Goal: Task Accomplishment & Management: Use online tool/utility

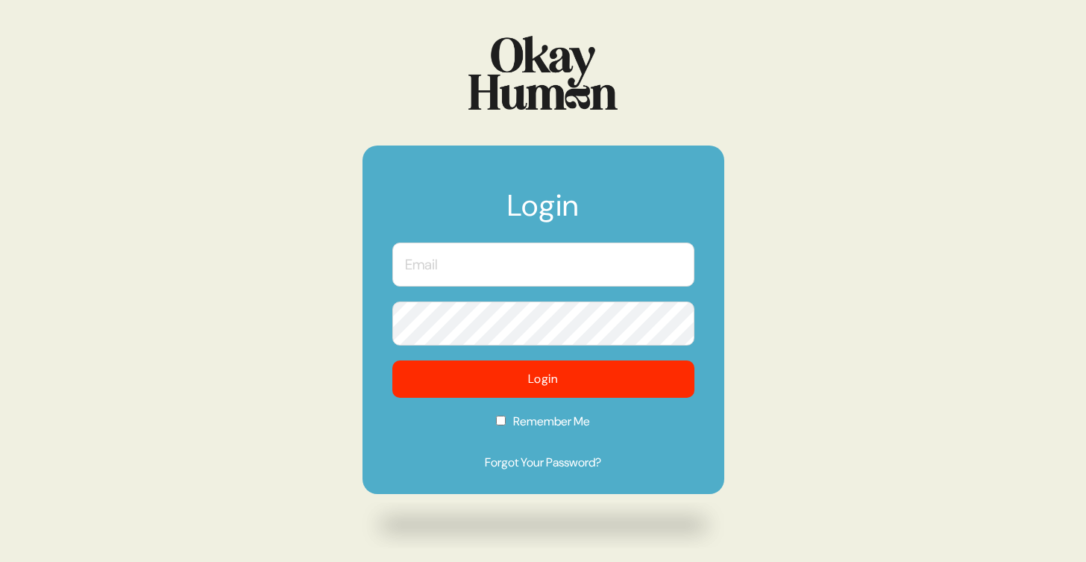
click at [536, 253] on input "text" at bounding box center [543, 264] width 302 height 44
type input "[PERSON_NAME][EMAIL_ADDRESS][DOMAIN_NAME]"
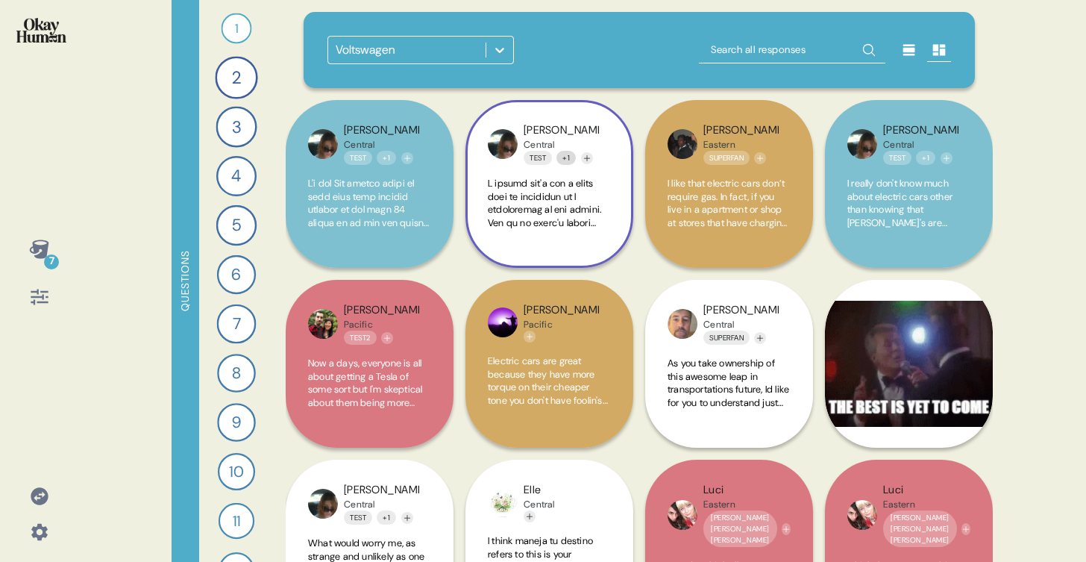
click at [571, 156] on button "+ 1" at bounding box center [566, 158] width 19 height 14
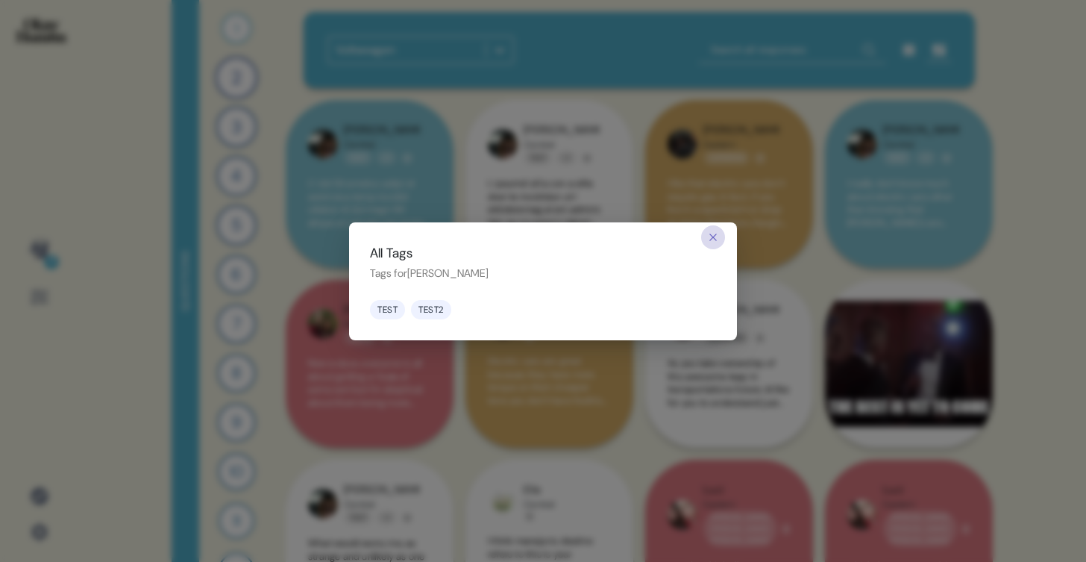
click at [713, 234] on icon "button" at bounding box center [713, 237] width 12 height 12
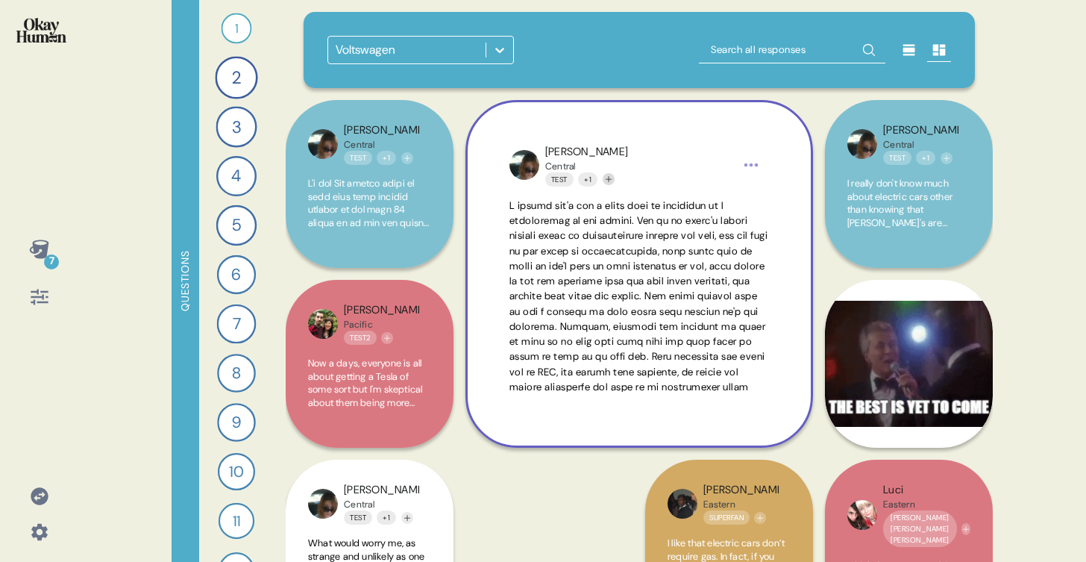
click at [613, 181] on icon "Add tag" at bounding box center [608, 179] width 9 height 9
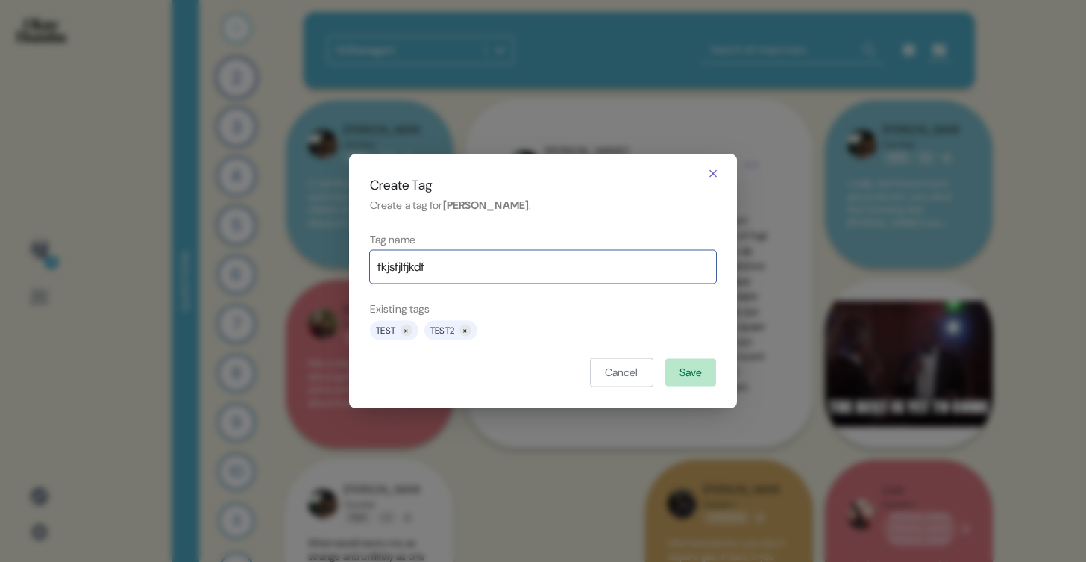
type input "fkjsfjlfjkdf"
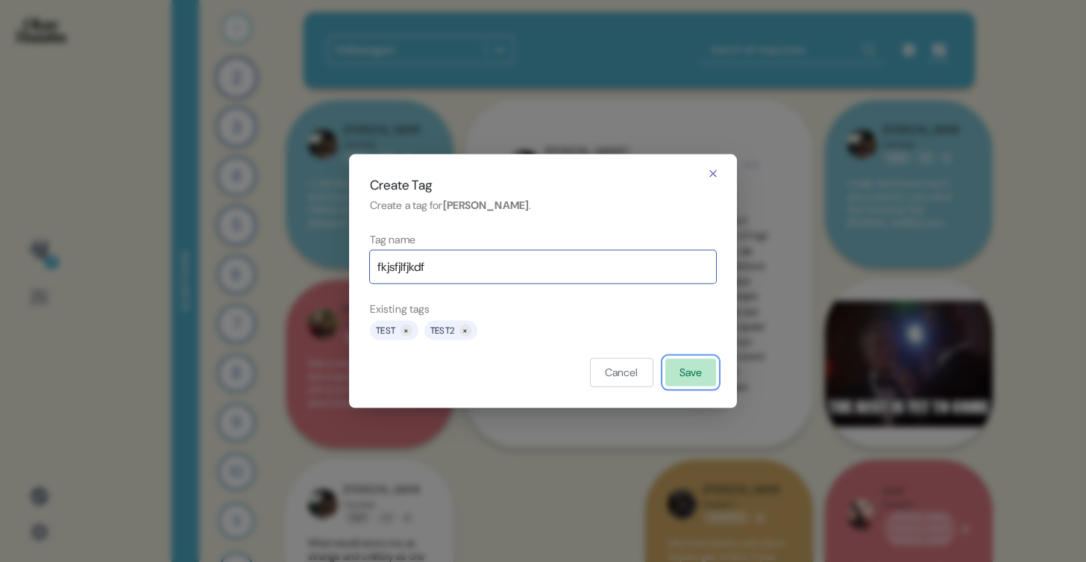
click at [694, 375] on button "Save" at bounding box center [690, 372] width 51 height 28
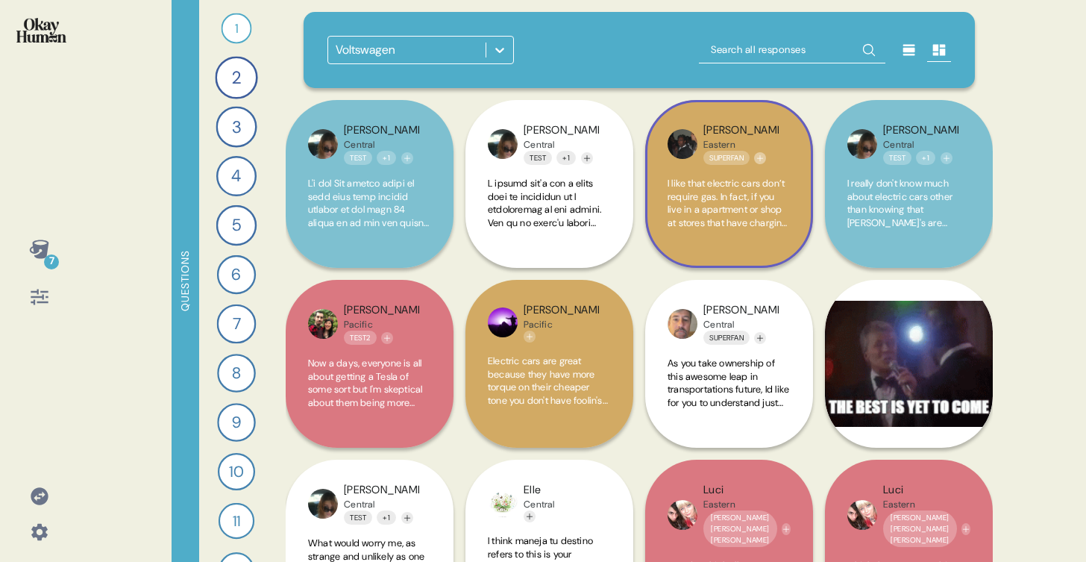
click at [762, 157] on icon "Add tag" at bounding box center [760, 158] width 9 height 9
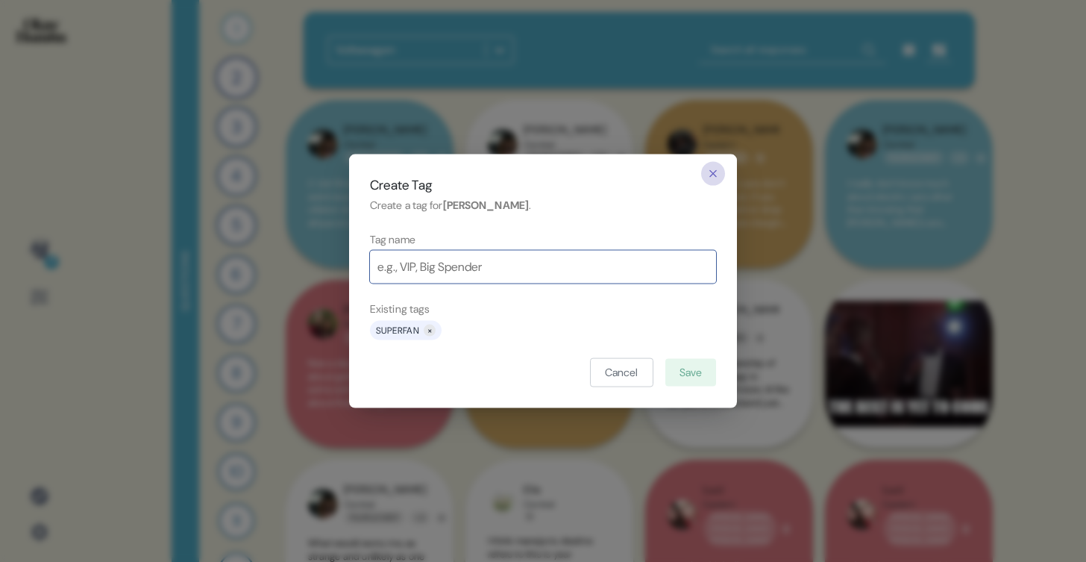
click at [714, 173] on icon "button" at bounding box center [713, 173] width 12 height 12
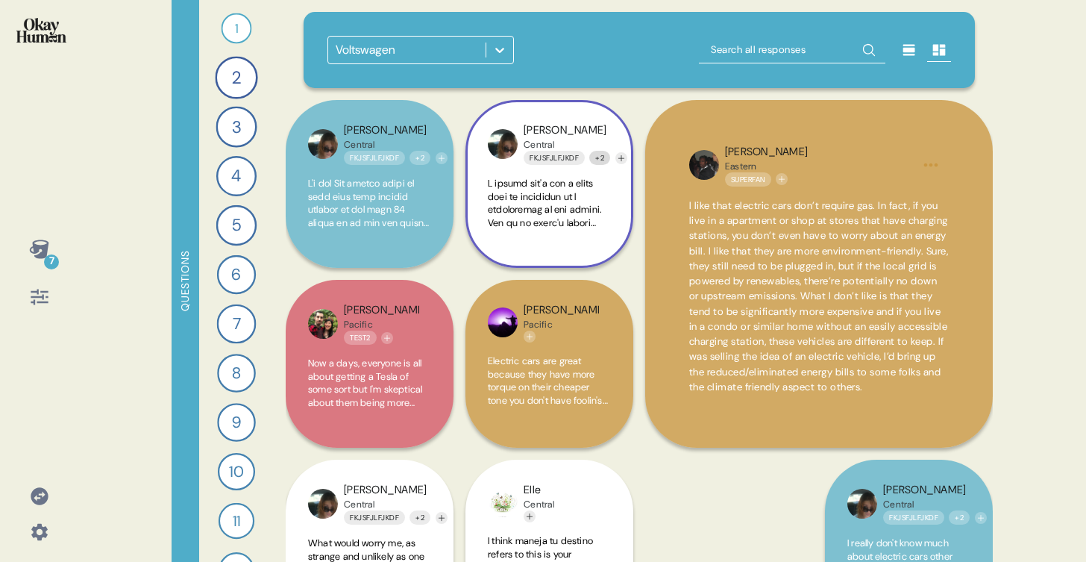
click at [595, 157] on button "+ 2" at bounding box center [599, 158] width 21 height 14
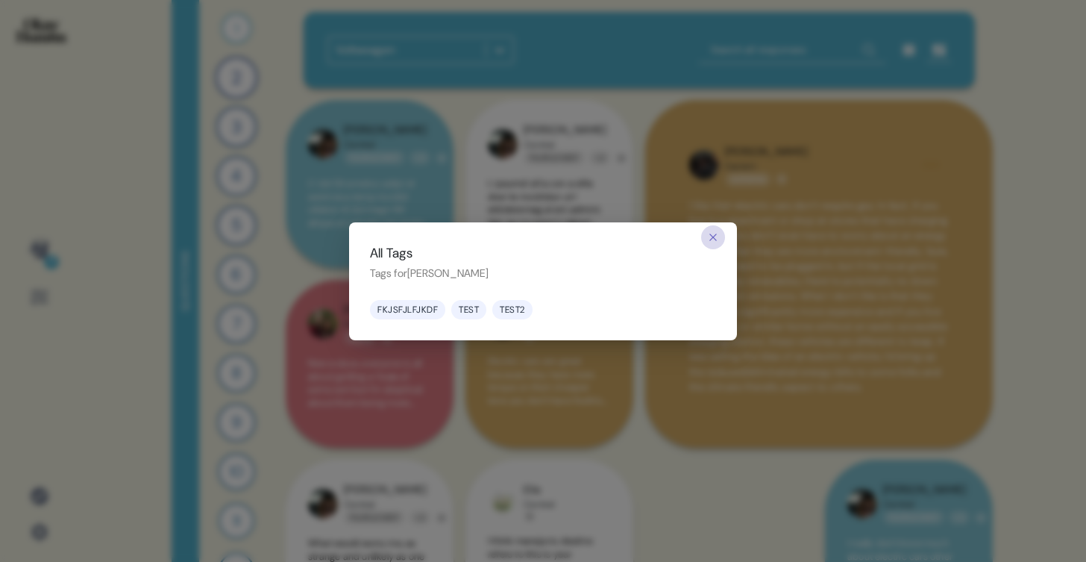
click at [709, 237] on icon "button" at bounding box center [713, 237] width 12 height 12
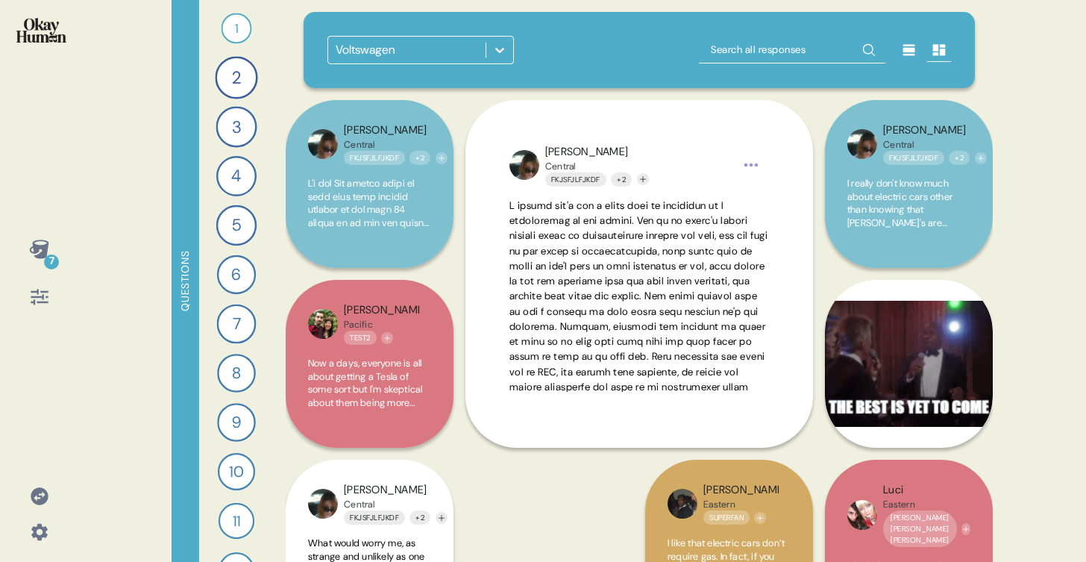
click at [1013, 217] on div "7 Questions 1 Who do you think is making the most exciting cars [DATE]? 37 Resp…" at bounding box center [543, 281] width 1086 height 562
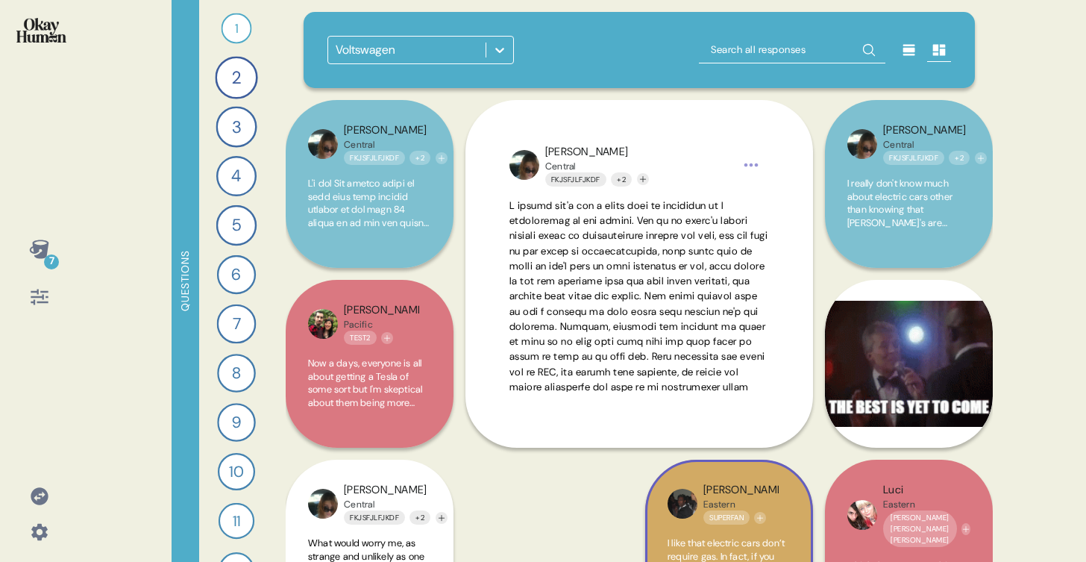
click at [706, 489] on div "[PERSON_NAME]" at bounding box center [740, 490] width 75 height 16
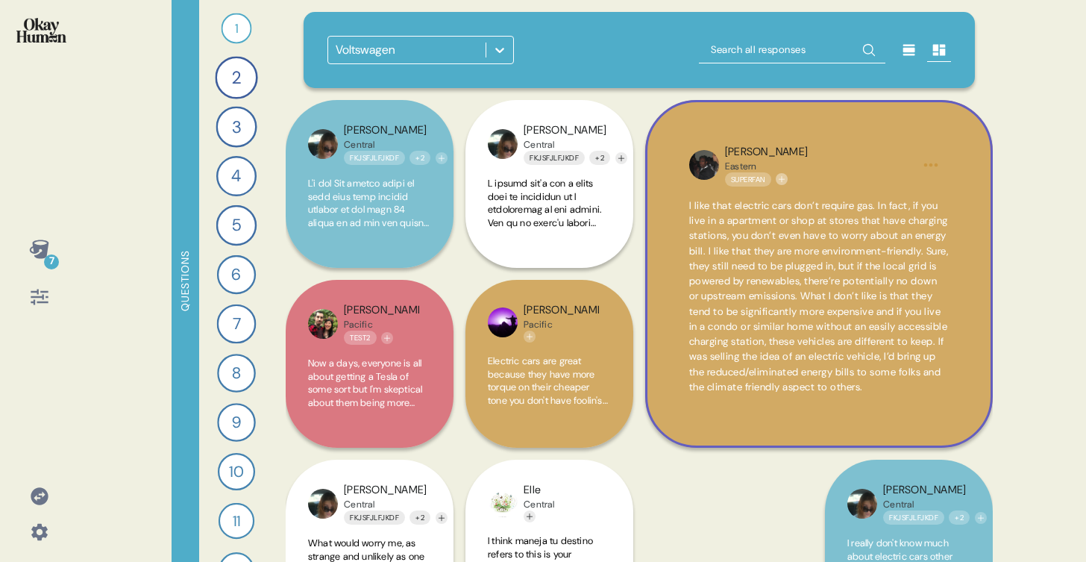
click at [786, 174] on button "Add tag" at bounding box center [782, 179] width 12 height 12
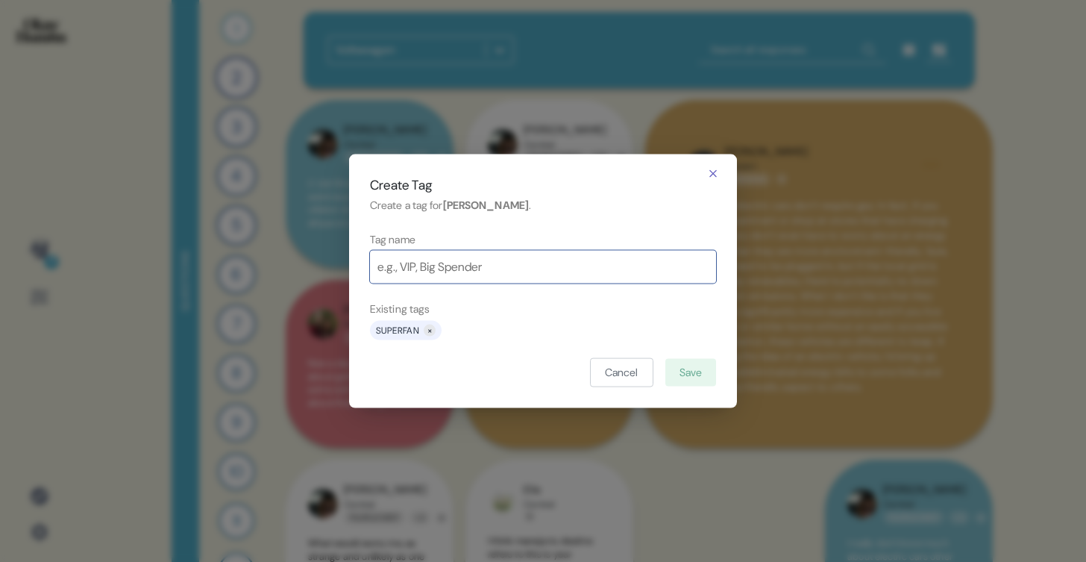
click at [467, 330] on div "Superfan ×" at bounding box center [543, 329] width 346 height 19
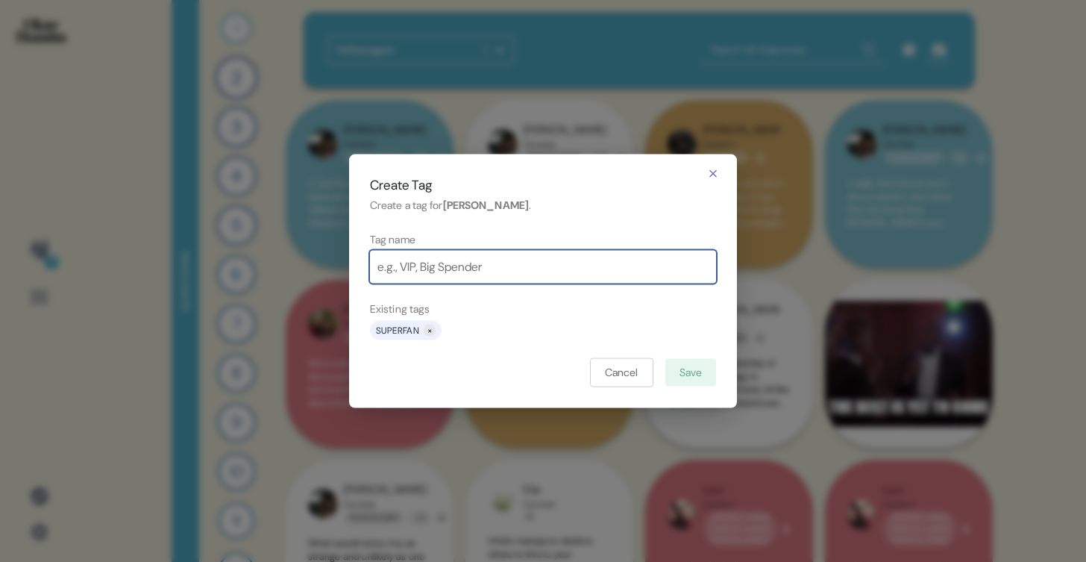
click at [457, 263] on input at bounding box center [543, 267] width 346 height 33
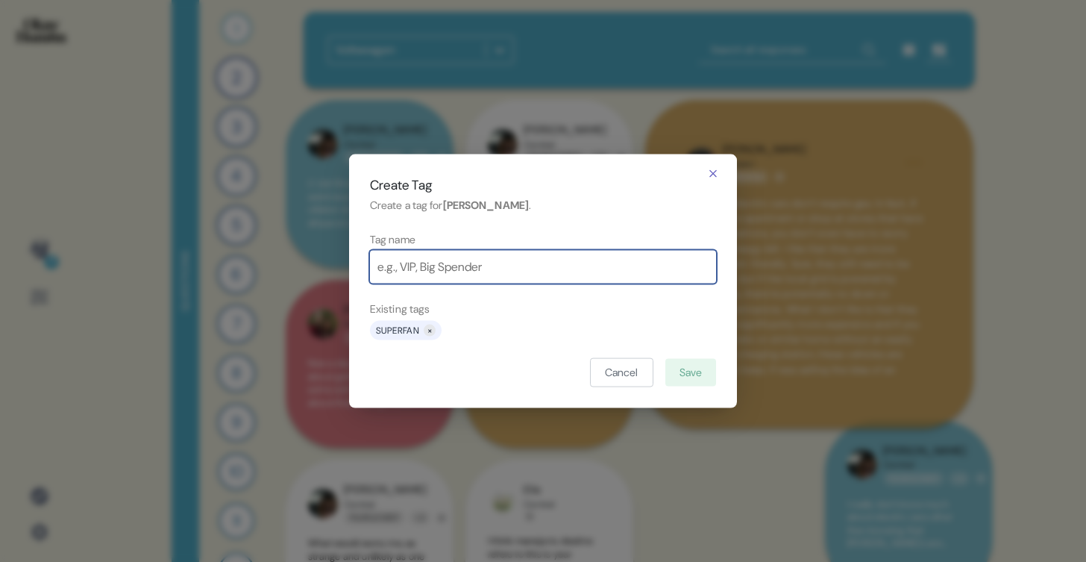
type input "f"
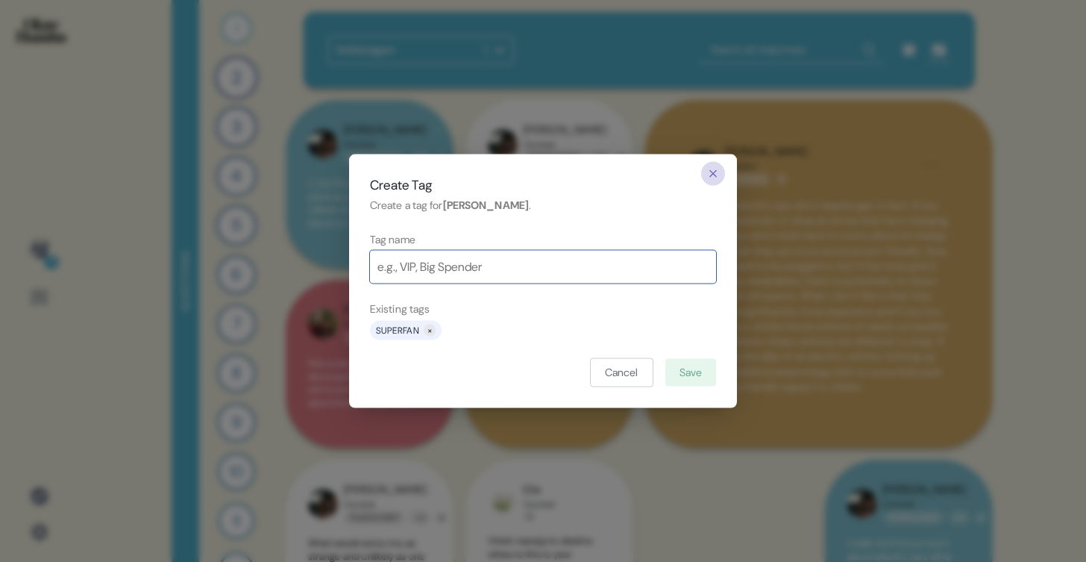
click at [713, 172] on icon "button" at bounding box center [713, 173] width 12 height 12
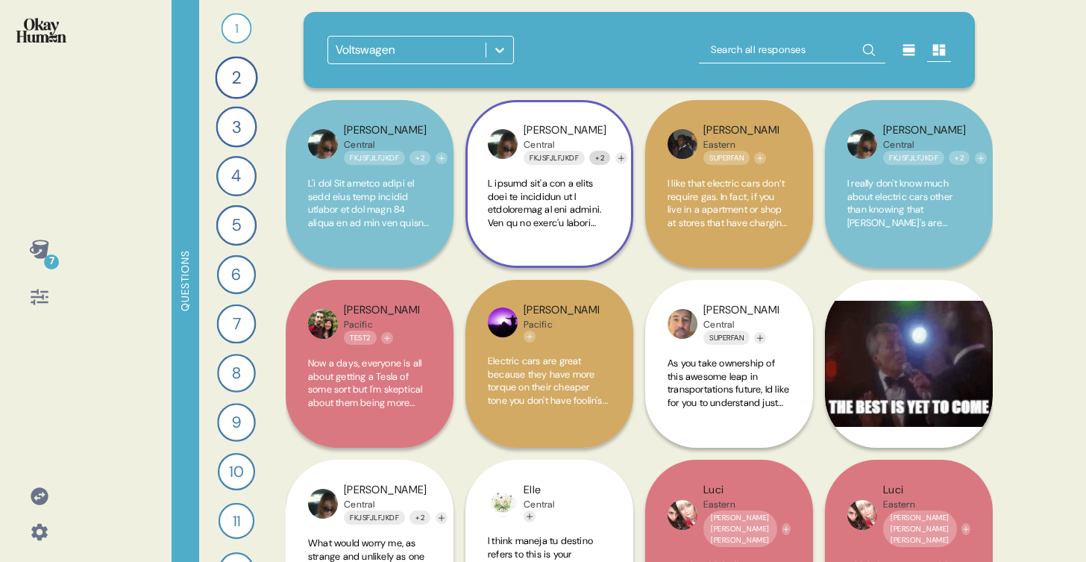
click at [606, 158] on button "+ 2" at bounding box center [599, 158] width 21 height 14
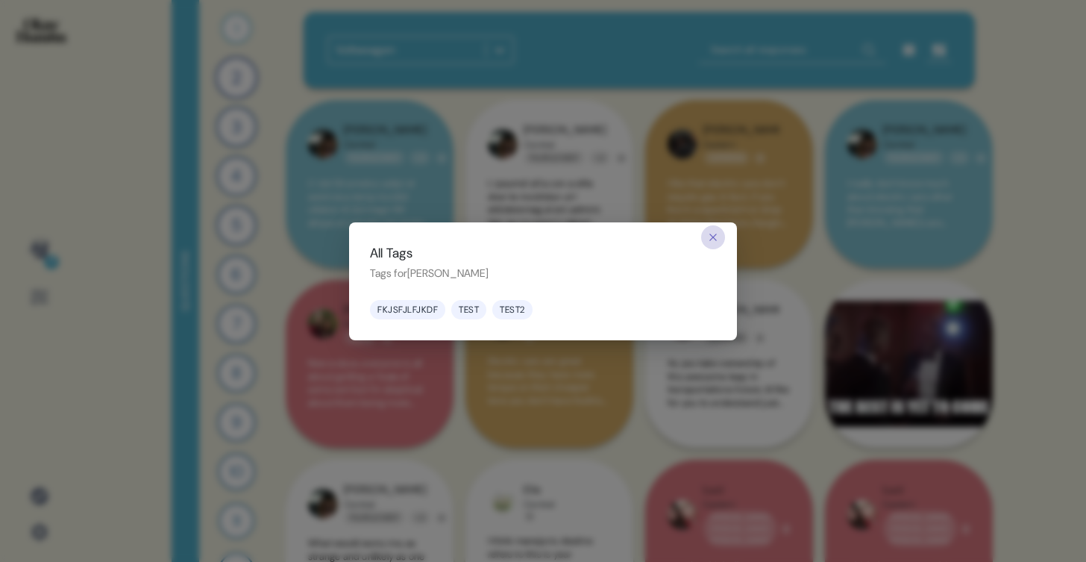
click at [712, 236] on icon "button" at bounding box center [713, 236] width 7 height 7
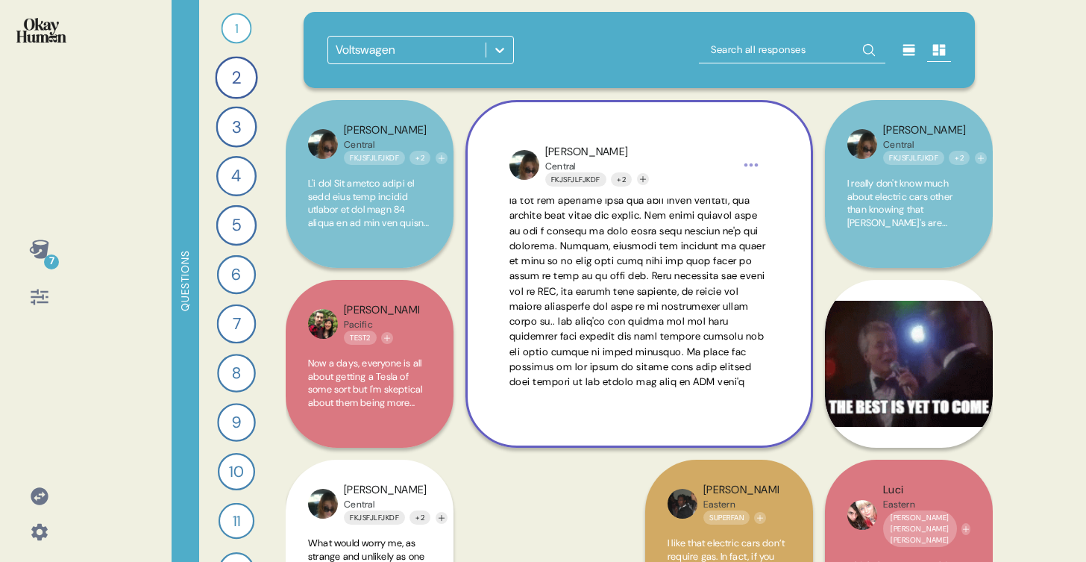
scroll to position [139, 0]
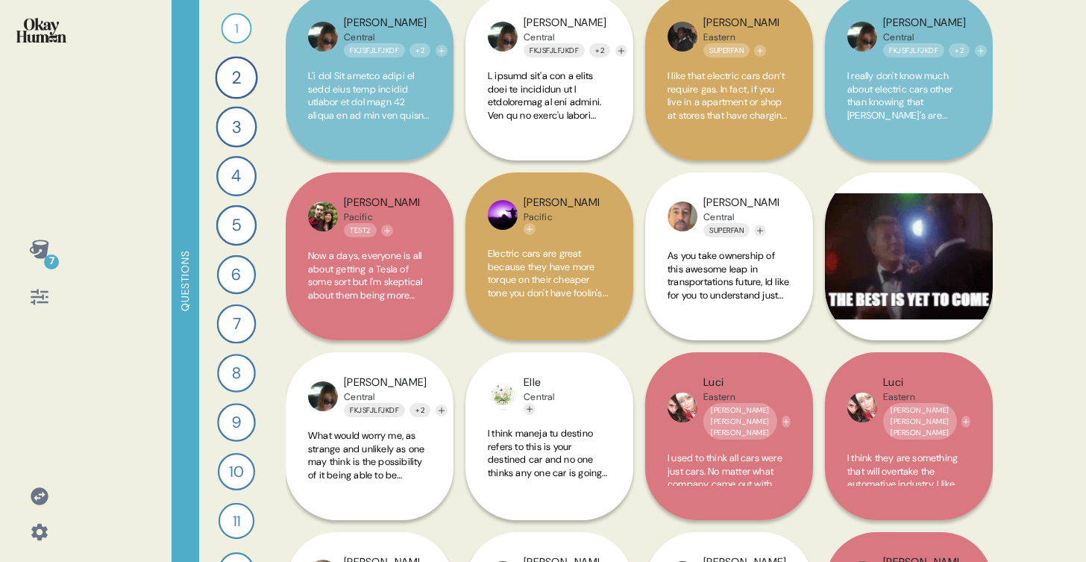
scroll to position [49, 0]
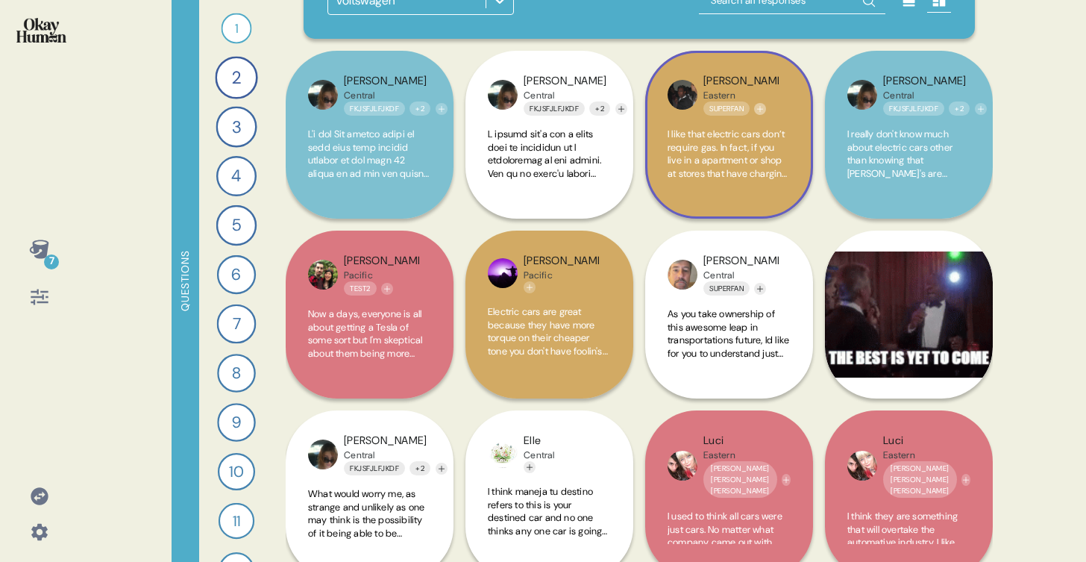
click at [763, 106] on icon "Add tag" at bounding box center [760, 108] width 9 height 9
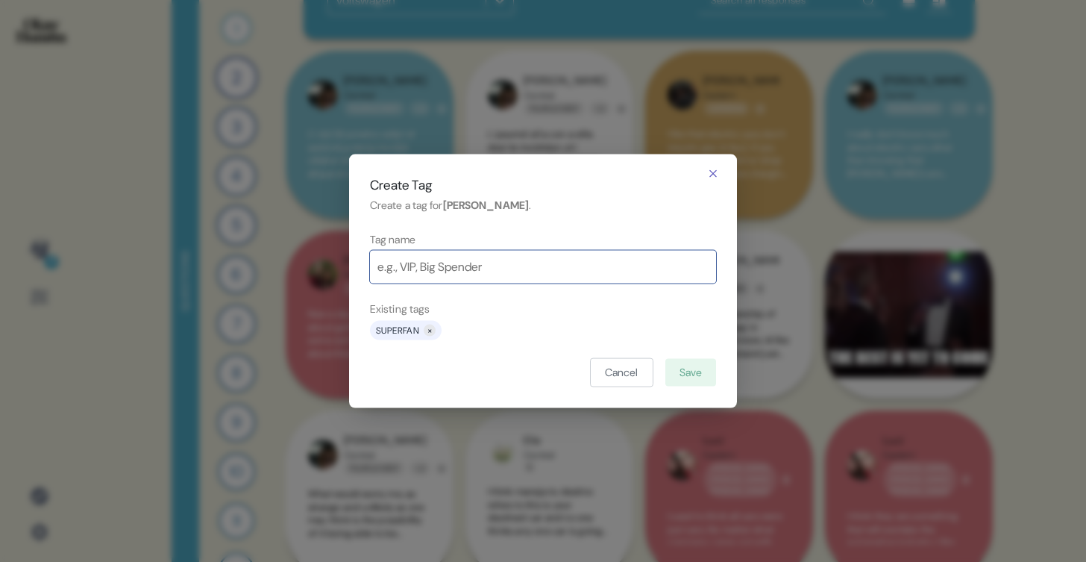
type input "d"
click at [717, 168] on icon "button" at bounding box center [713, 173] width 12 height 12
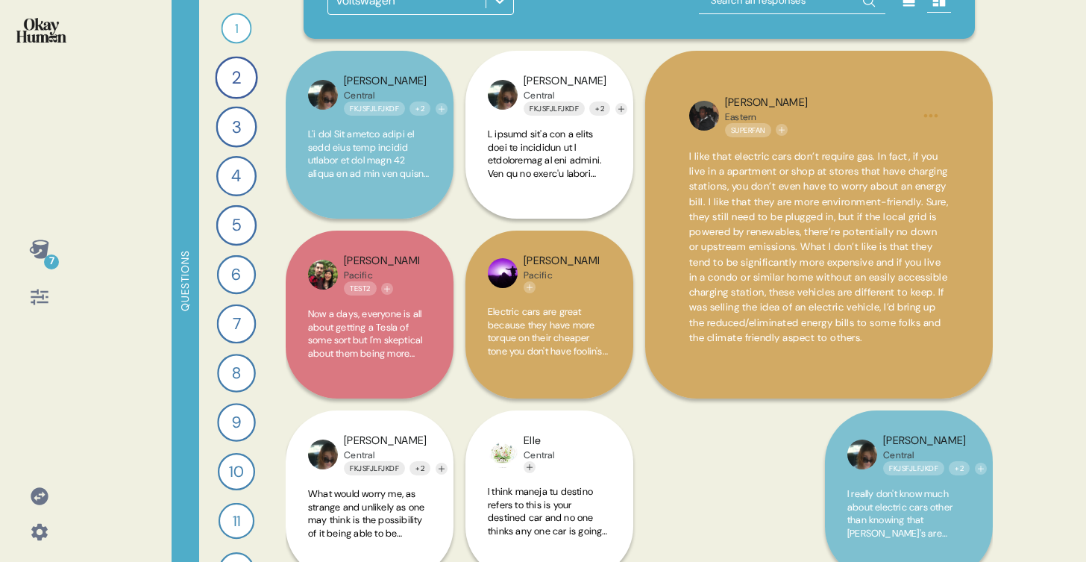
click at [1000, 160] on div "7 Questions 1 Who do you think is making the most exciting cars [DATE]? 37 Resp…" at bounding box center [543, 281] width 1086 height 562
click at [545, 468] on div at bounding box center [539, 467] width 31 height 12
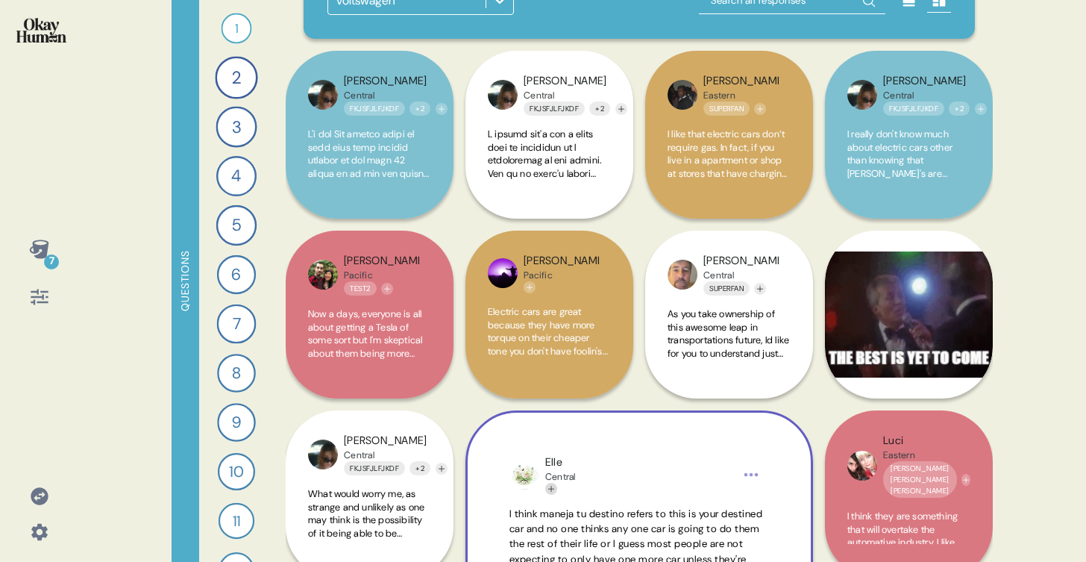
click at [549, 492] on icon "Add tag" at bounding box center [551, 488] width 9 height 9
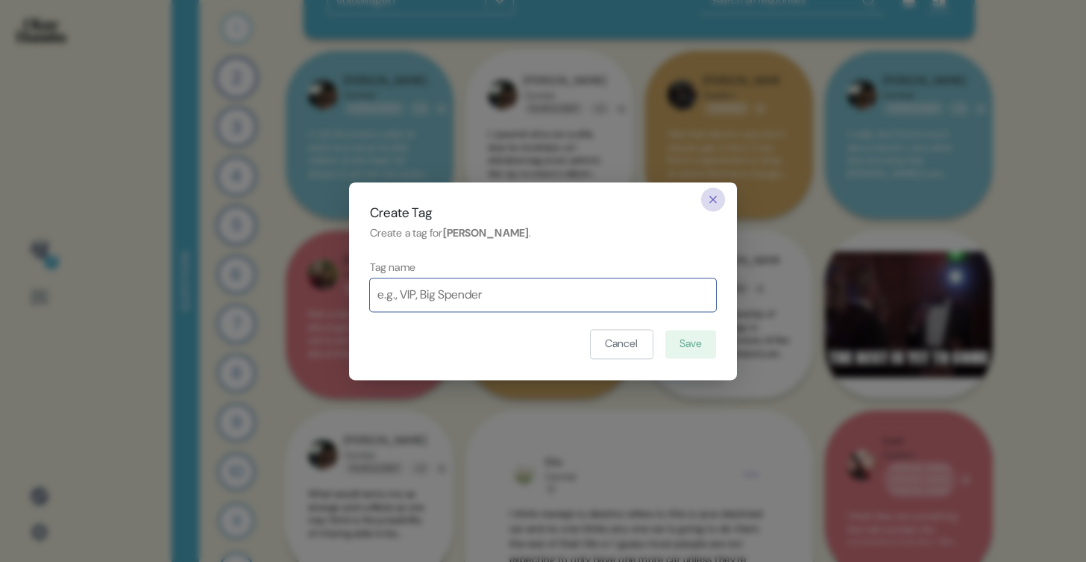
click at [713, 197] on icon "button" at bounding box center [713, 200] width 12 height 12
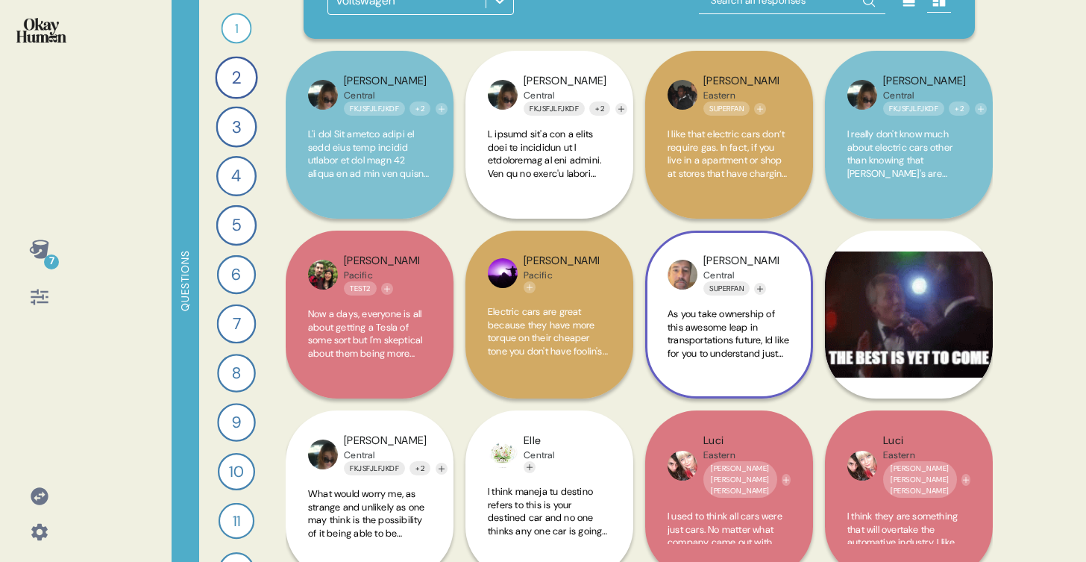
scroll to position [248, 0]
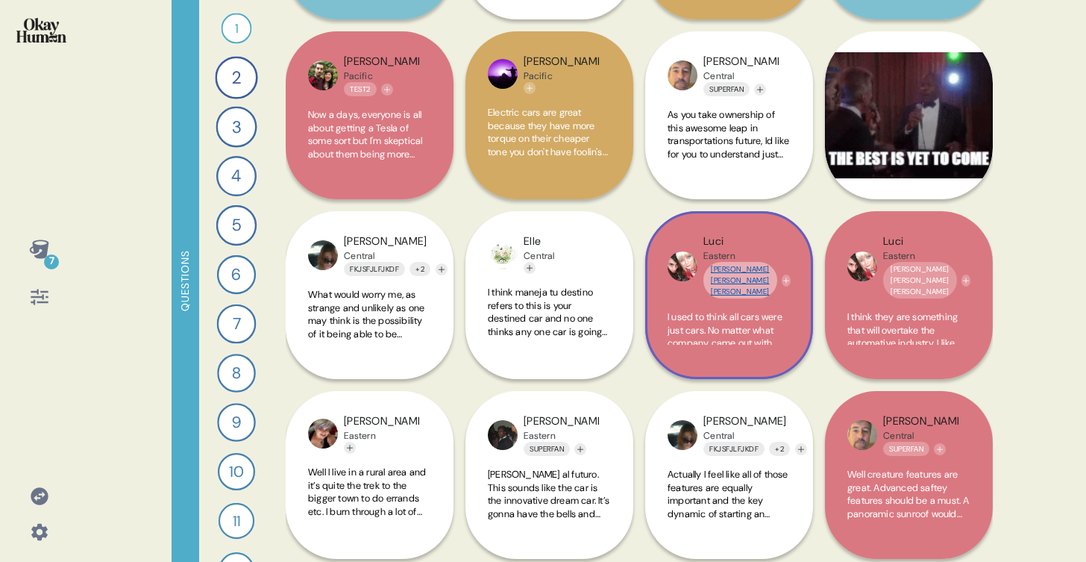
click at [733, 269] on link "[PERSON_NAME] [PERSON_NAME] [PERSON_NAME]" at bounding box center [740, 280] width 74 height 37
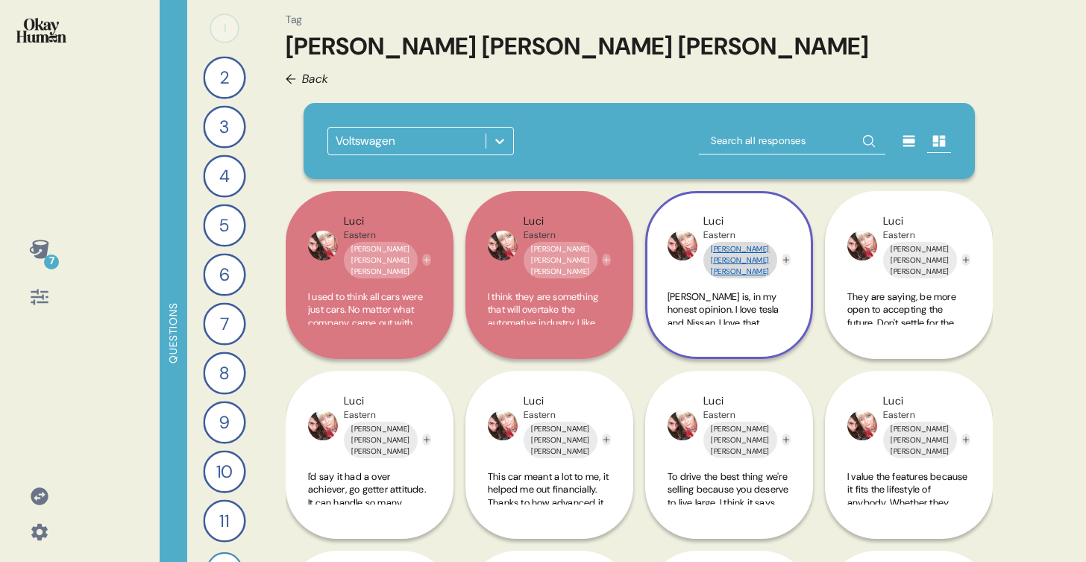
click at [731, 258] on link "[PERSON_NAME] [PERSON_NAME] [PERSON_NAME]" at bounding box center [740, 260] width 74 height 37
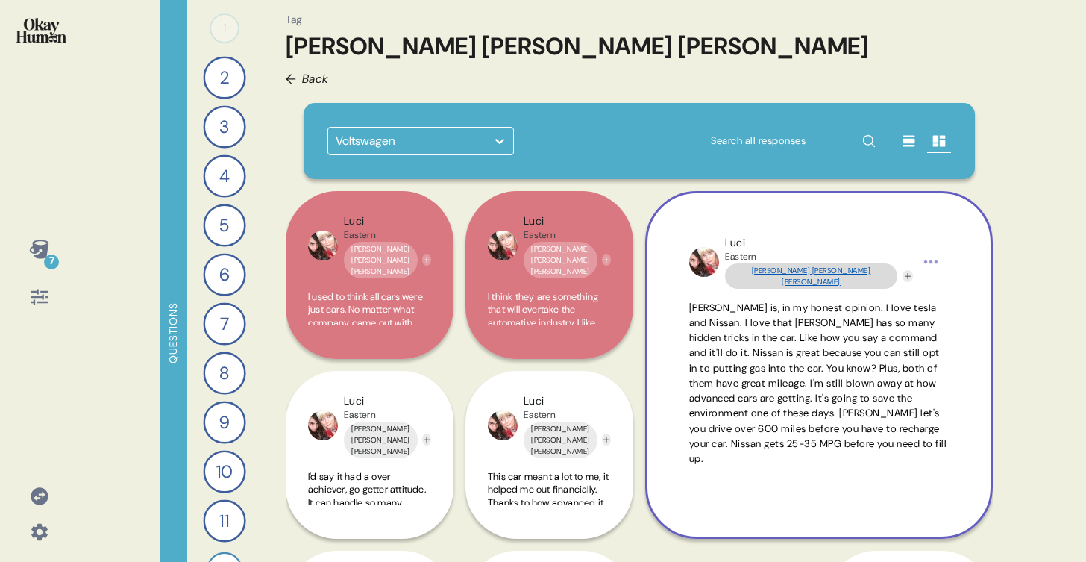
click at [747, 271] on link "[PERSON_NAME] [PERSON_NAME] [PERSON_NAME]" at bounding box center [811, 275] width 172 height 25
